Goal: Information Seeking & Learning: Check status

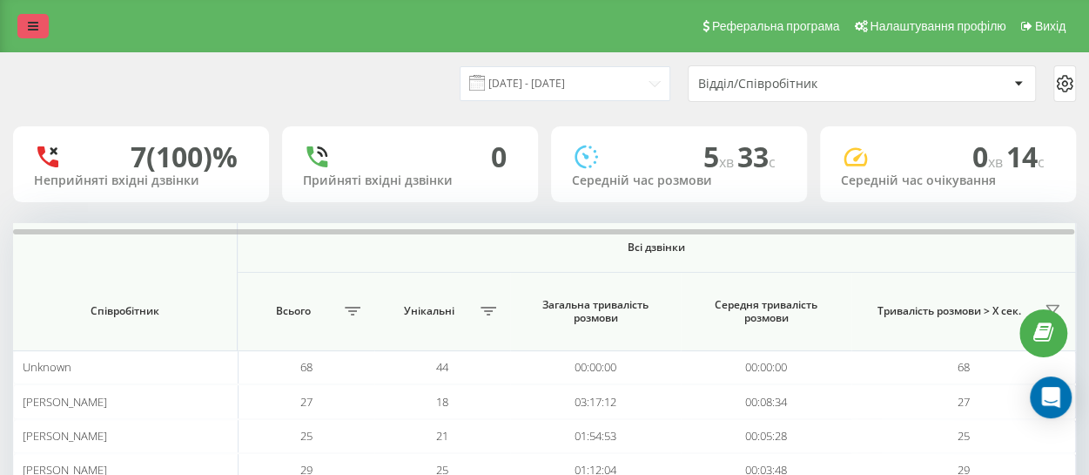
drag, startPoint x: 32, startPoint y: 25, endPoint x: 37, endPoint y: 34, distance: 9.7
click at [32, 25] on icon at bounding box center [33, 26] width 10 height 12
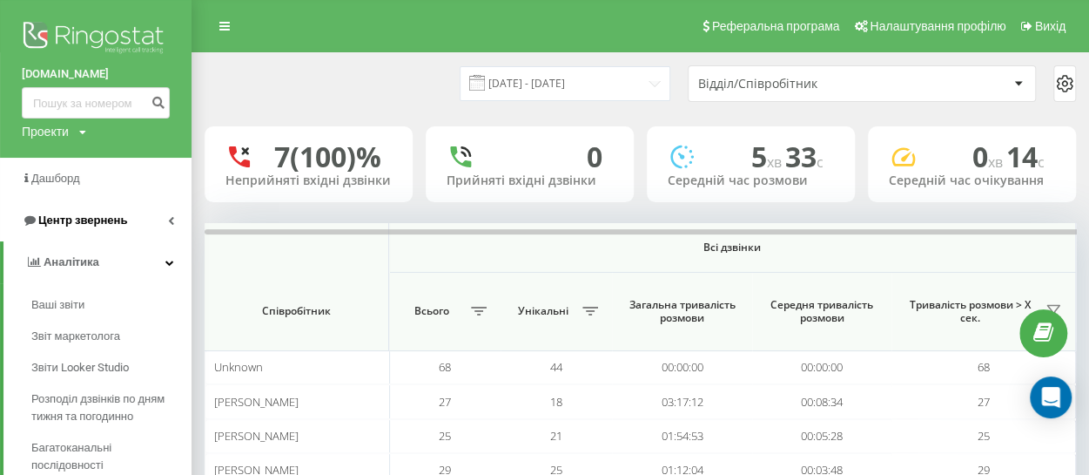
click at [99, 222] on span "Центр звернень" at bounding box center [82, 219] width 89 height 13
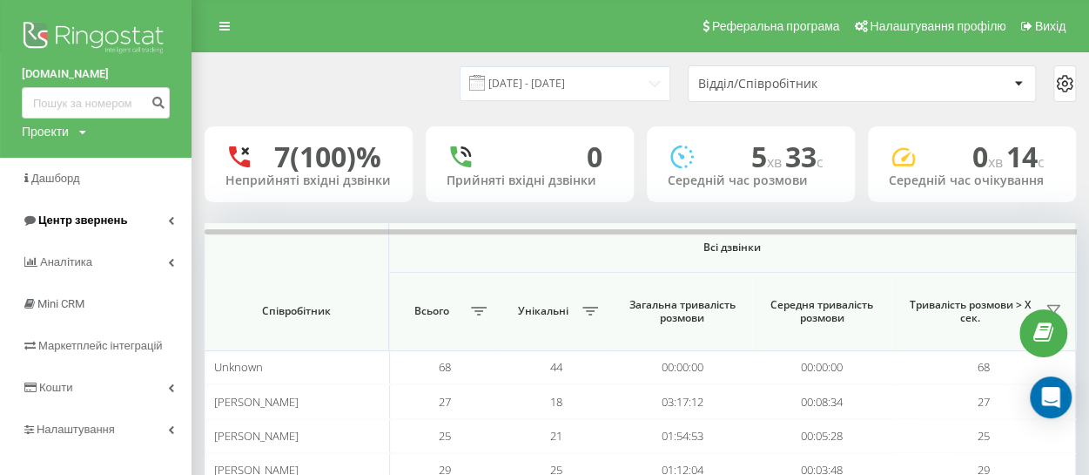
click at [106, 219] on span "Центр звернень" at bounding box center [82, 219] width 89 height 13
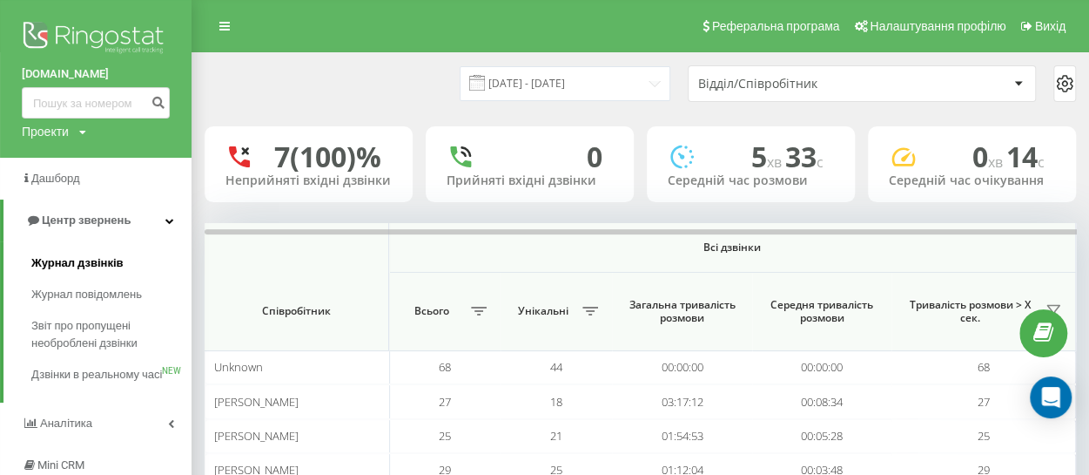
click at [89, 265] on span "Журнал дзвінків" at bounding box center [77, 262] width 92 height 17
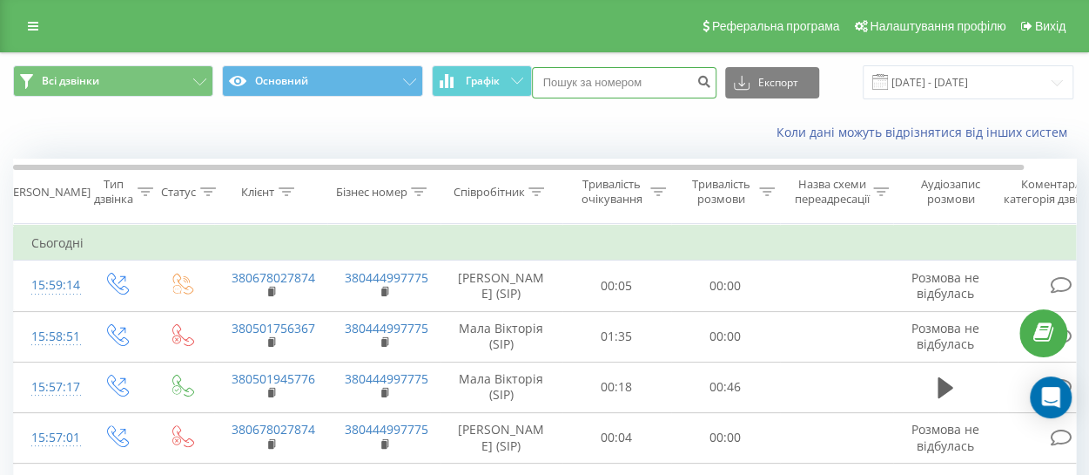
click at [596, 80] on input at bounding box center [624, 82] width 185 height 31
click at [596, 81] on input at bounding box center [624, 82] width 185 height 31
paste input "380678027874"
type input "380678027874"
click at [702, 81] on icon "submit" at bounding box center [705, 79] width 15 height 10
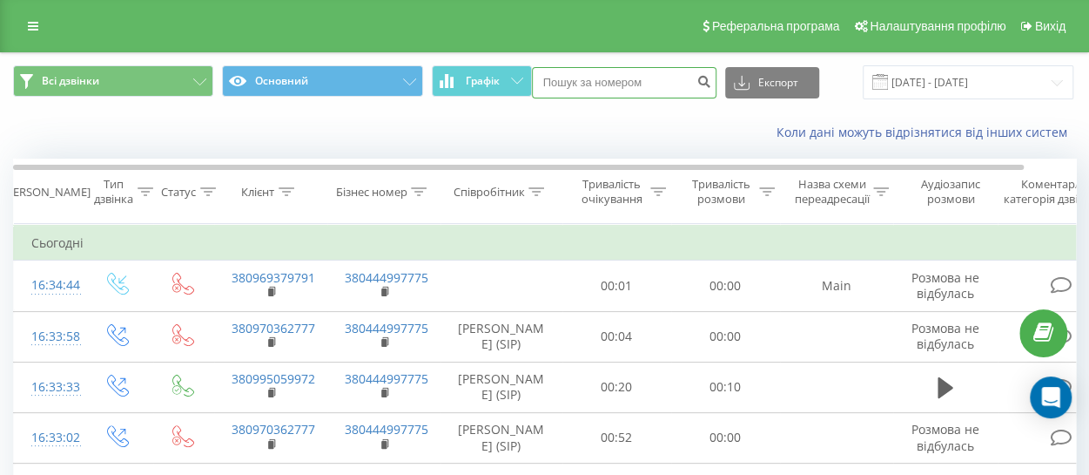
click at [641, 84] on input at bounding box center [624, 82] width 185 height 31
paste input "0995059972"
type input "0995059972"
click at [700, 79] on icon "submit" at bounding box center [705, 79] width 15 height 10
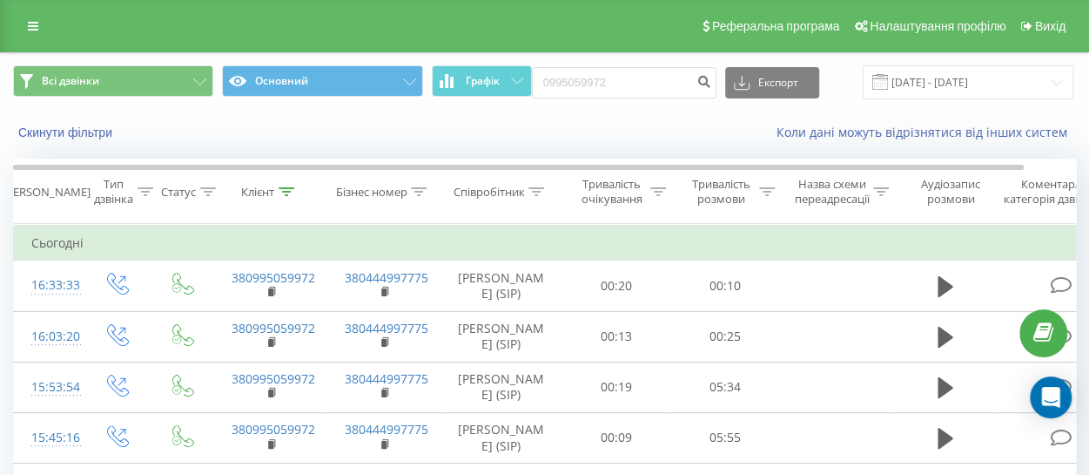
scroll to position [87, 0]
click at [41, 30] on link at bounding box center [32, 26] width 31 height 24
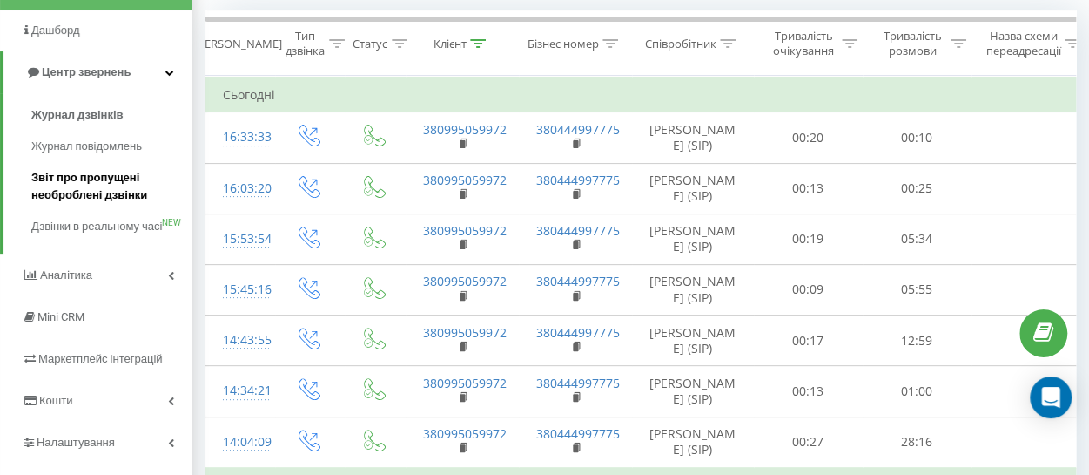
scroll to position [174, 0]
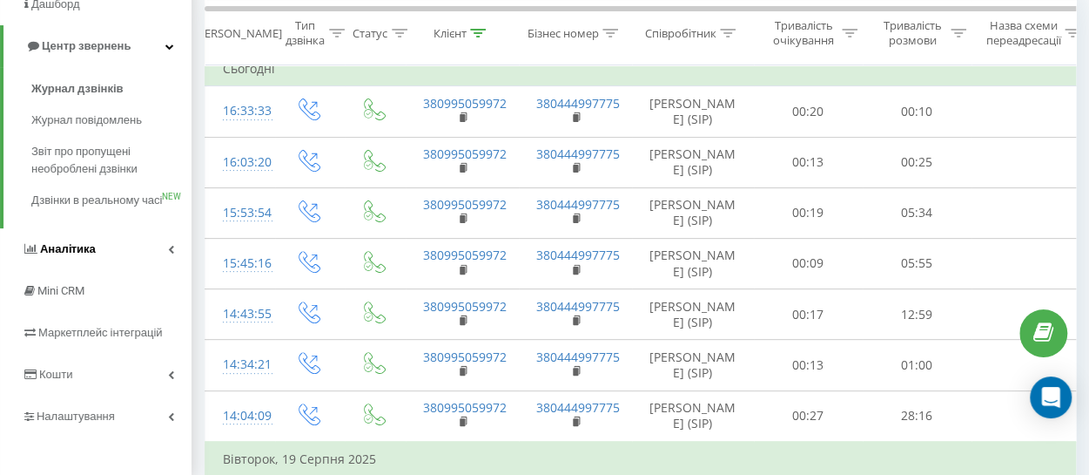
click at [61, 255] on span "Аналiтика" at bounding box center [68, 248] width 56 height 13
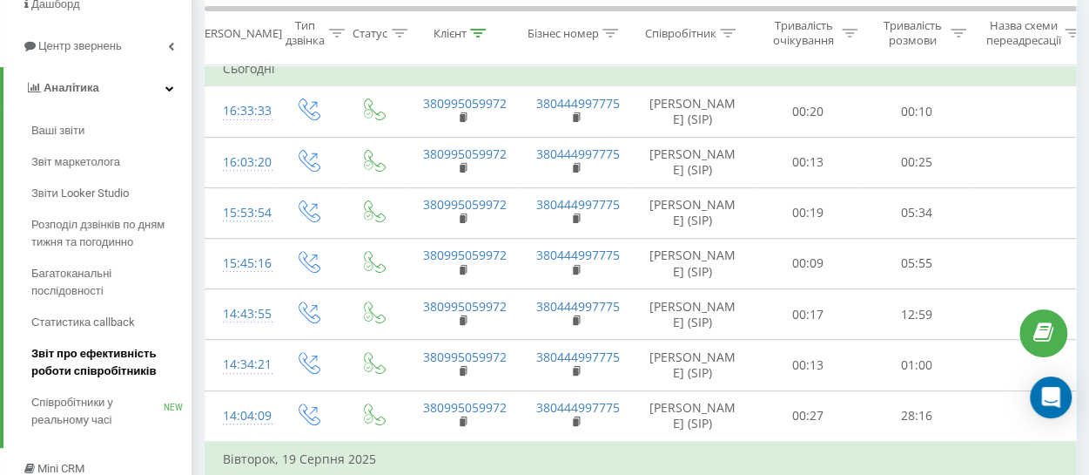
click at [106, 357] on span "Звіт про ефективність роботи співробітників" at bounding box center [107, 362] width 152 height 35
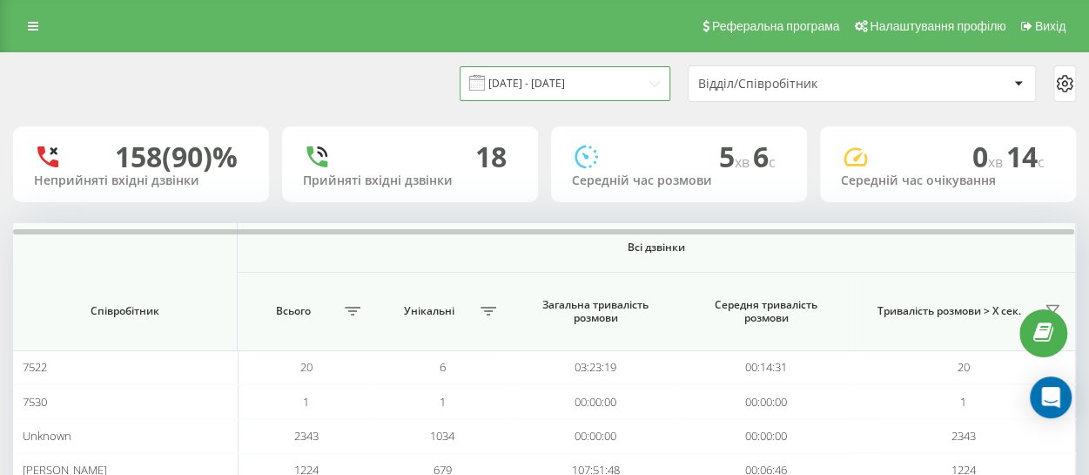
click at [570, 82] on input "[DATE] - [DATE]" at bounding box center [565, 83] width 211 height 34
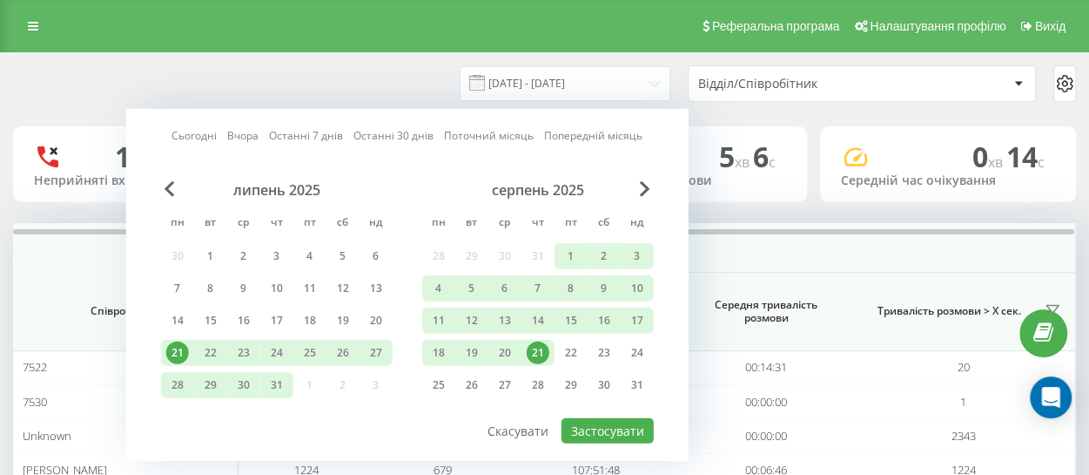
click at [185, 131] on link "Сьогодні" at bounding box center [194, 135] width 45 height 17
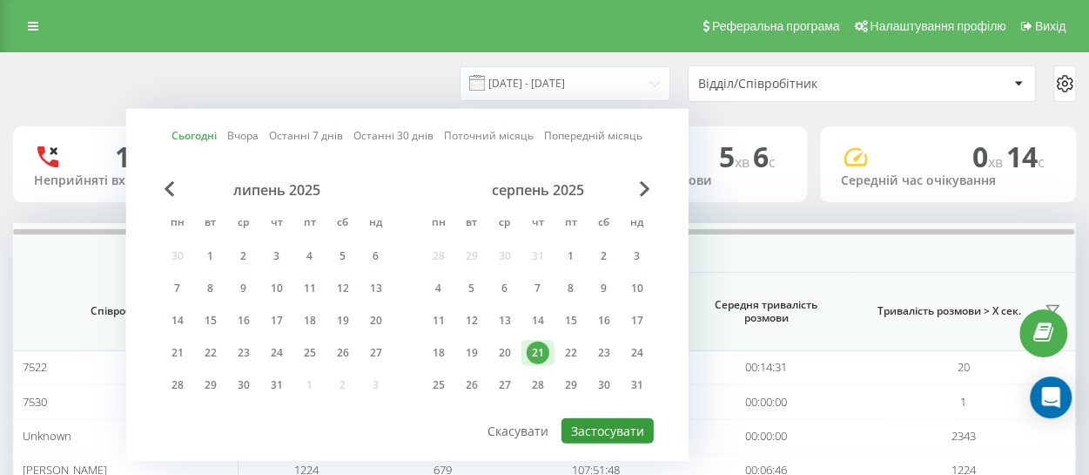
click at [597, 430] on button "Застосувати" at bounding box center [608, 430] width 92 height 25
type input "[DATE] - [DATE]"
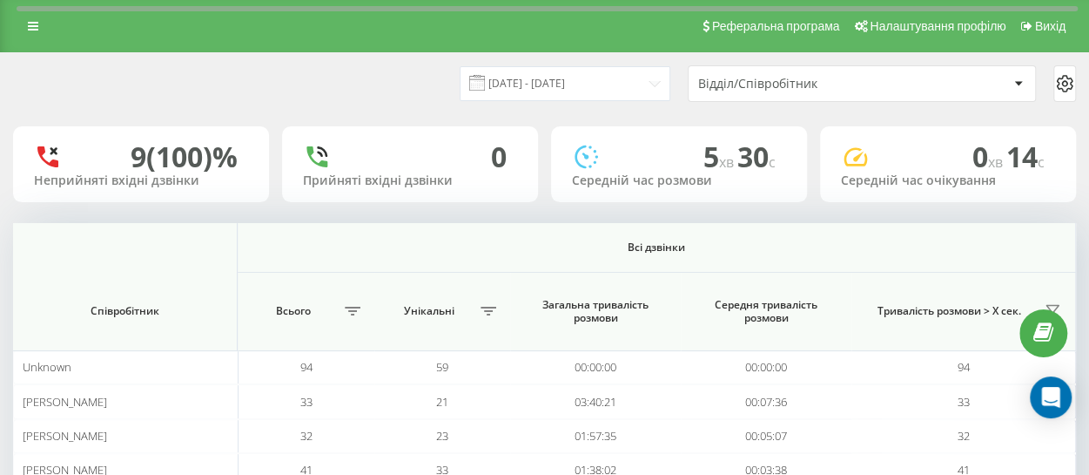
scroll to position [297, 0]
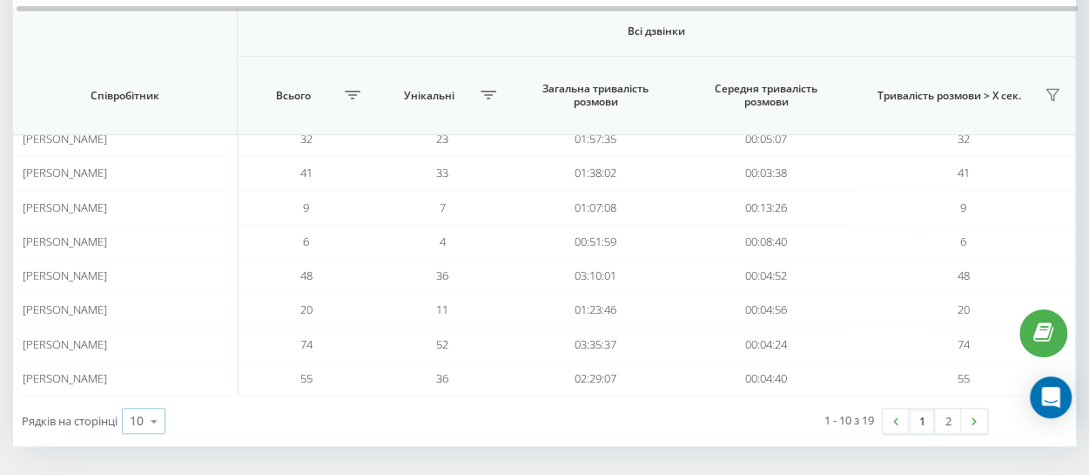
click at [153, 415] on icon at bounding box center [154, 421] width 26 height 34
click at [138, 337] on span "25" at bounding box center [137, 345] width 14 height 17
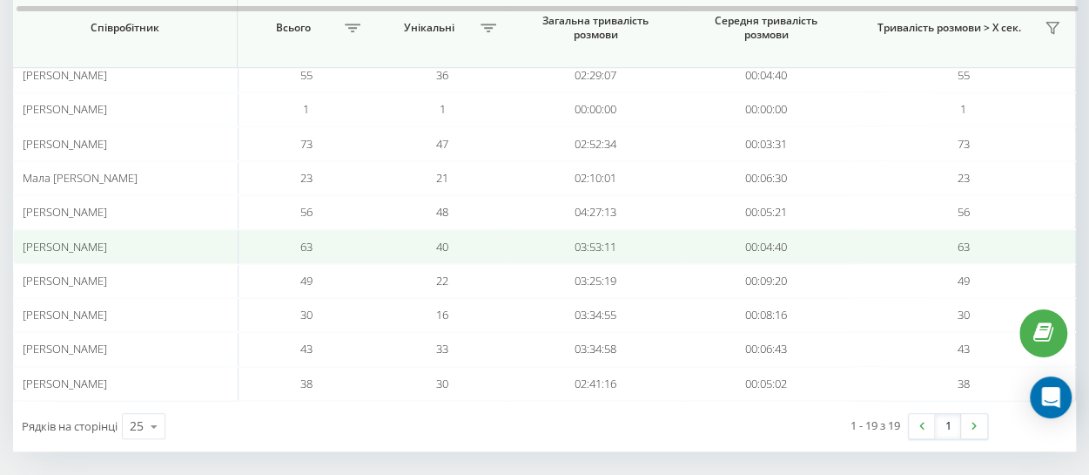
scroll to position [513, 0]
